Goal: Task Accomplishment & Management: Manage account settings

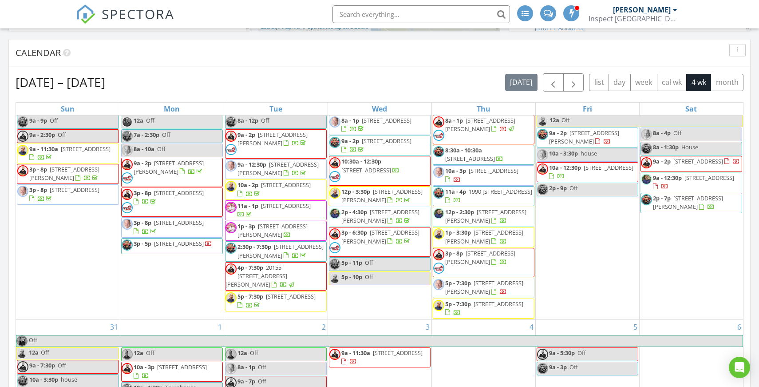
scroll to position [43, 0]
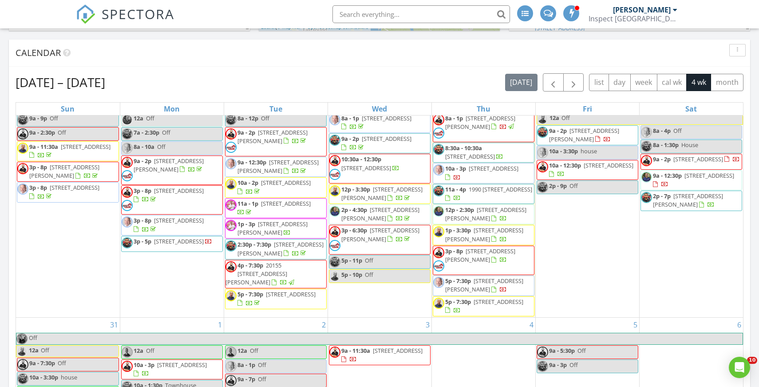
click at [276, 229] on span "988 Seaforth Way, Port Moody V3H 1P3" at bounding box center [273, 228] width 70 height 16
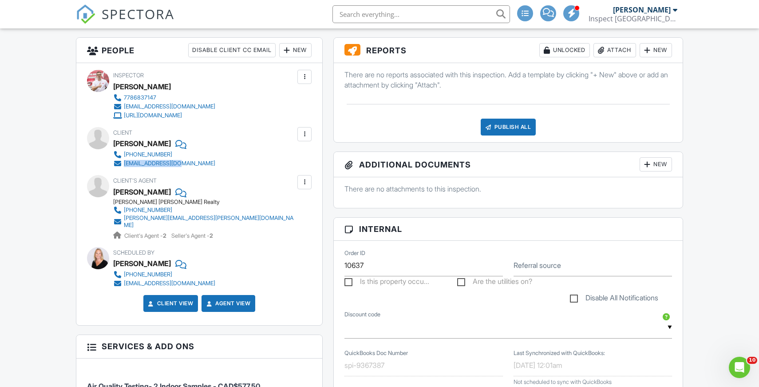
drag, startPoint x: 189, startPoint y: 167, endPoint x: 125, endPoint y: 166, distance: 64.0
click at [125, 166] on div "[PHONE_NUMBER] [EMAIL_ADDRESS][DOMAIN_NAME]" at bounding box center [167, 159] width 109 height 18
copy div "[EMAIL_ADDRESS][DOMAIN_NAME]"
click at [305, 185] on div at bounding box center [304, 182] width 9 height 9
click at [290, 203] on li "Edit" at bounding box center [283, 209] width 45 height 22
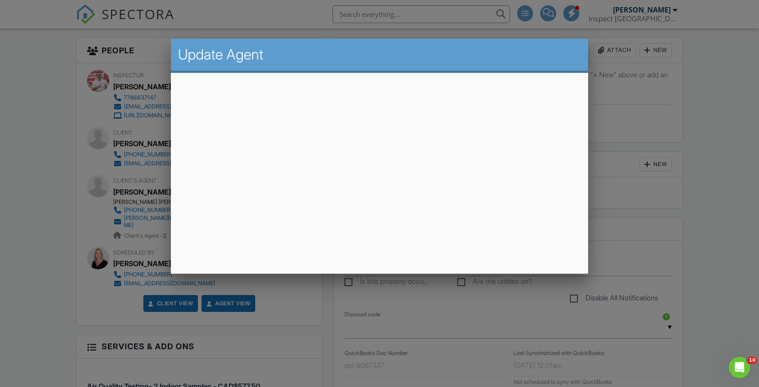
click at [49, 151] on div at bounding box center [379, 198] width 759 height 484
